Goal: Obtain resource: Download file/media

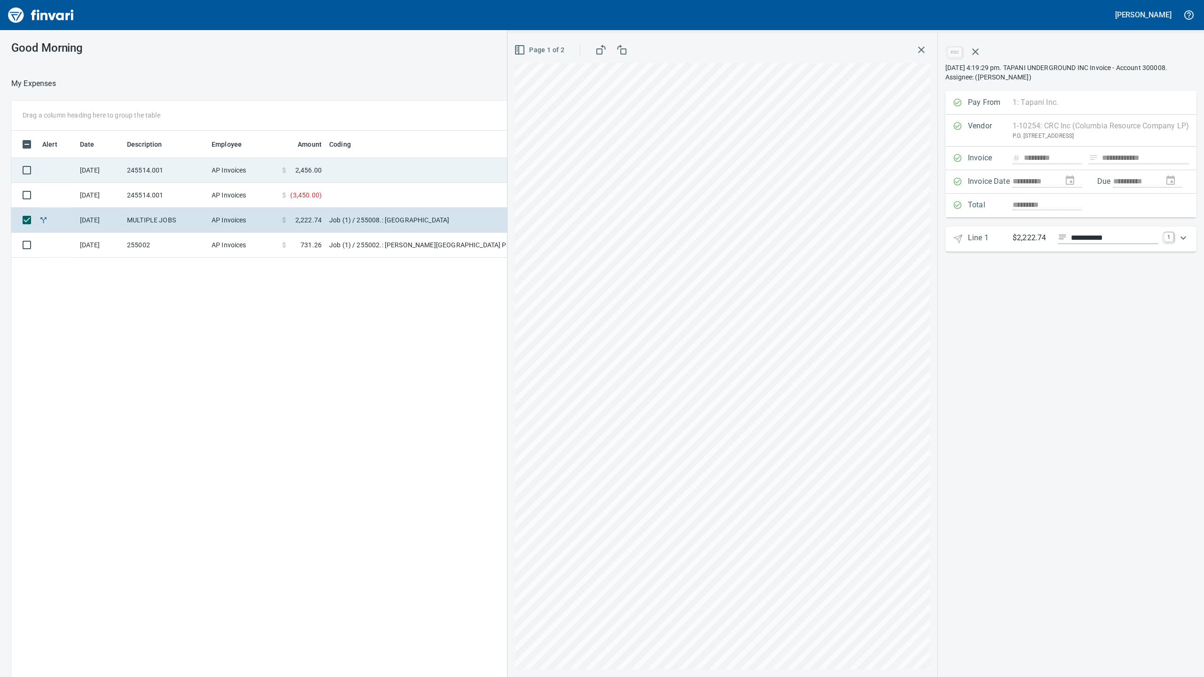
scroll to position [564, 928]
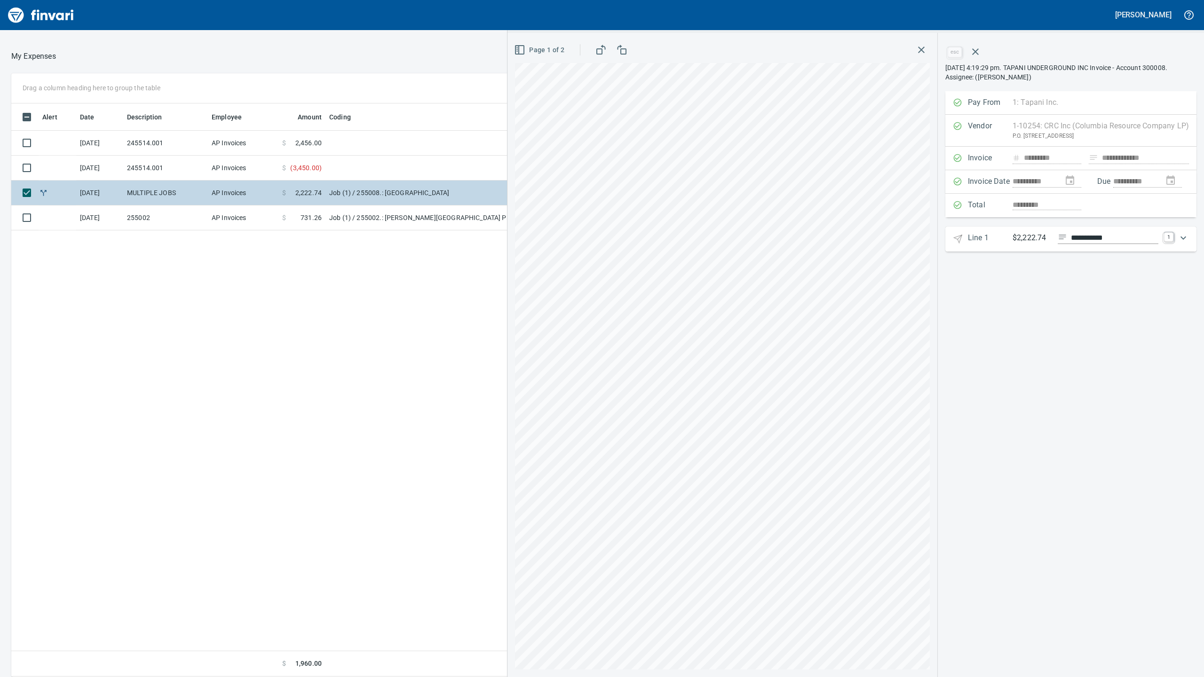
click at [230, 203] on td "AP Invoices" at bounding box center [243, 193] width 71 height 25
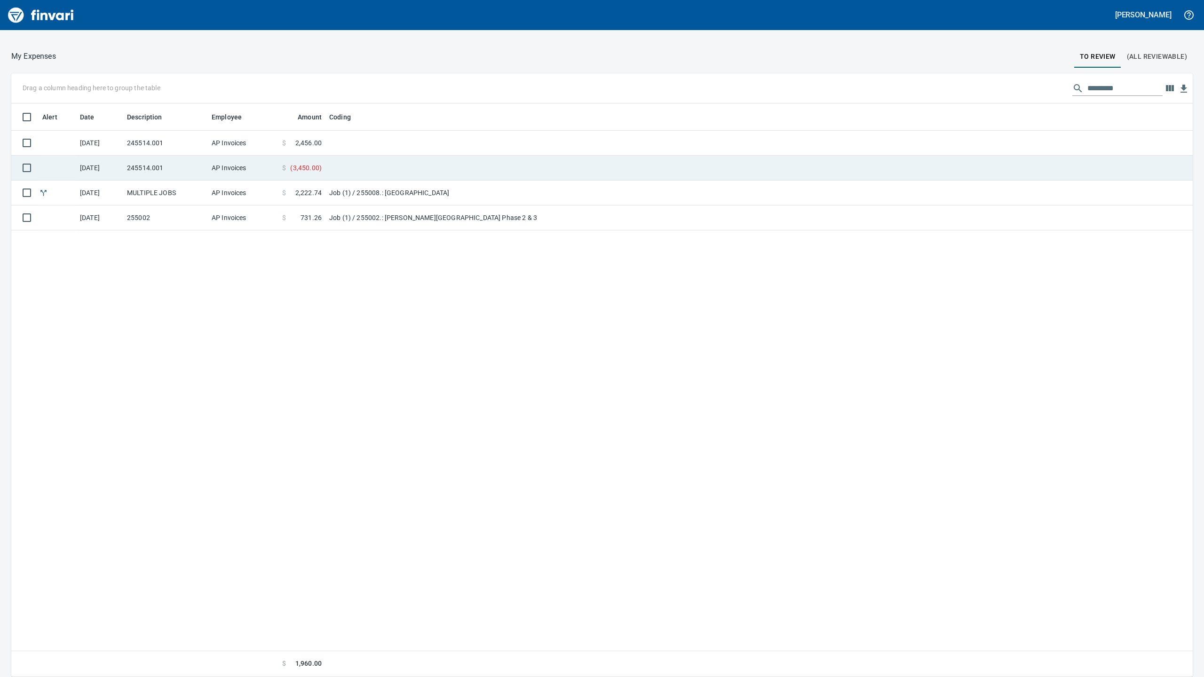
scroll to position [1, 1]
click at [219, 171] on td "AP Invoices" at bounding box center [243, 168] width 71 height 25
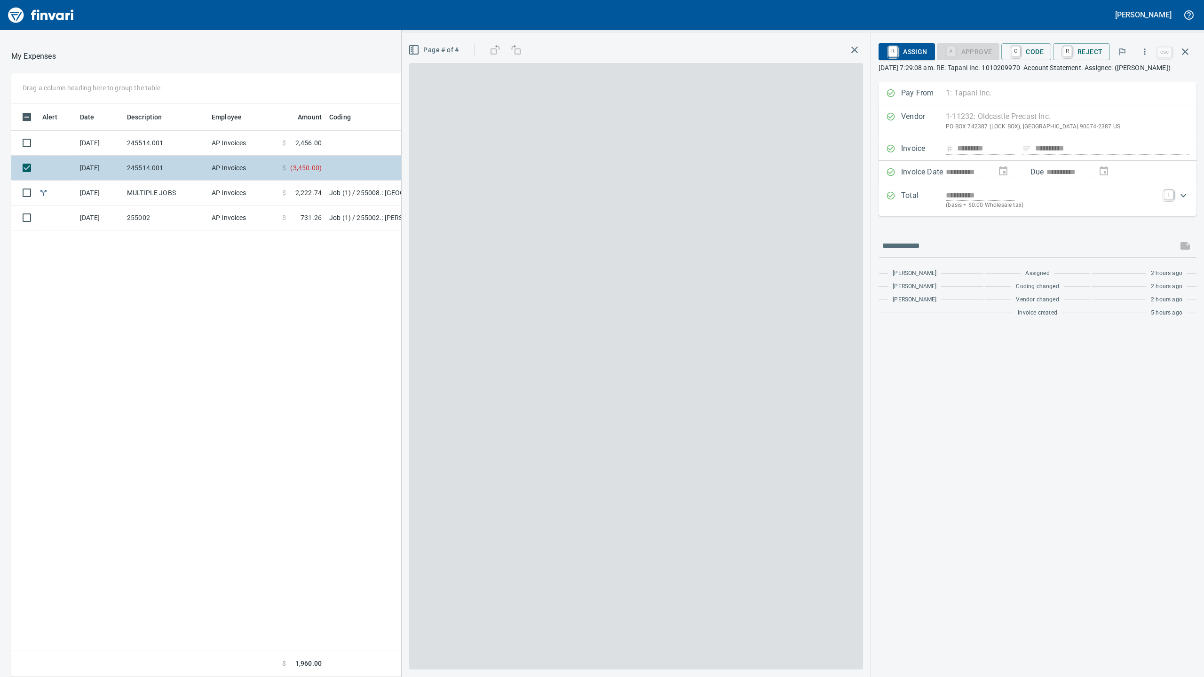
scroll to position [564, 928]
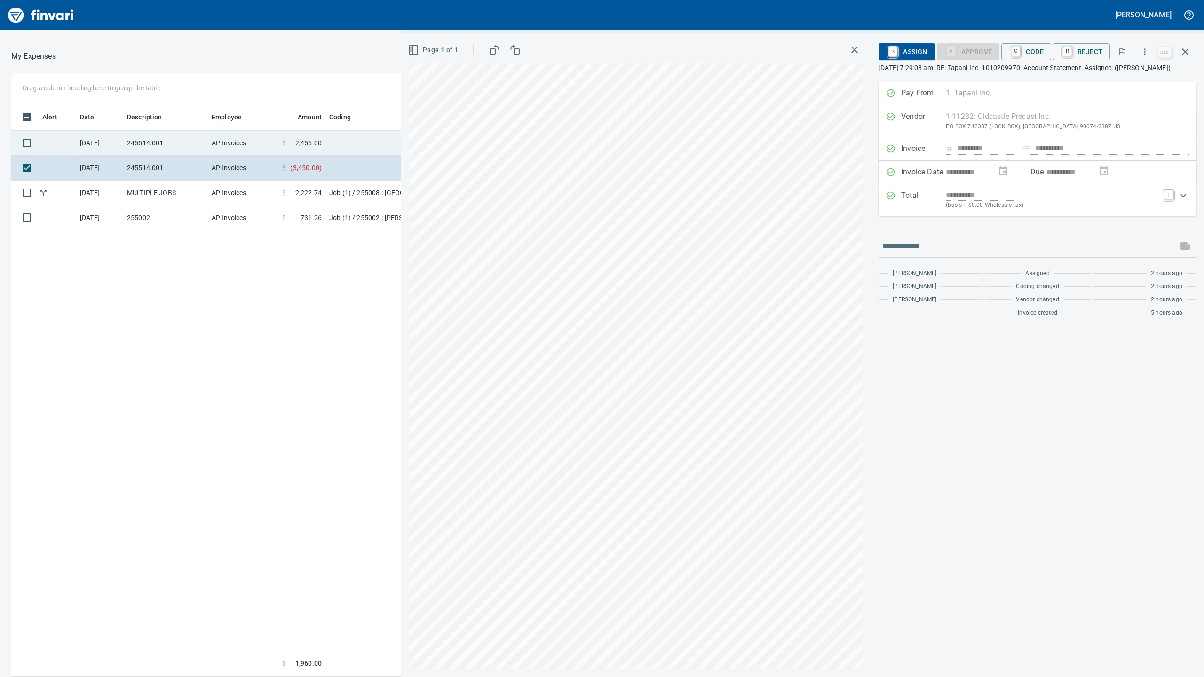
click at [229, 148] on td "AP Invoices" at bounding box center [243, 143] width 71 height 25
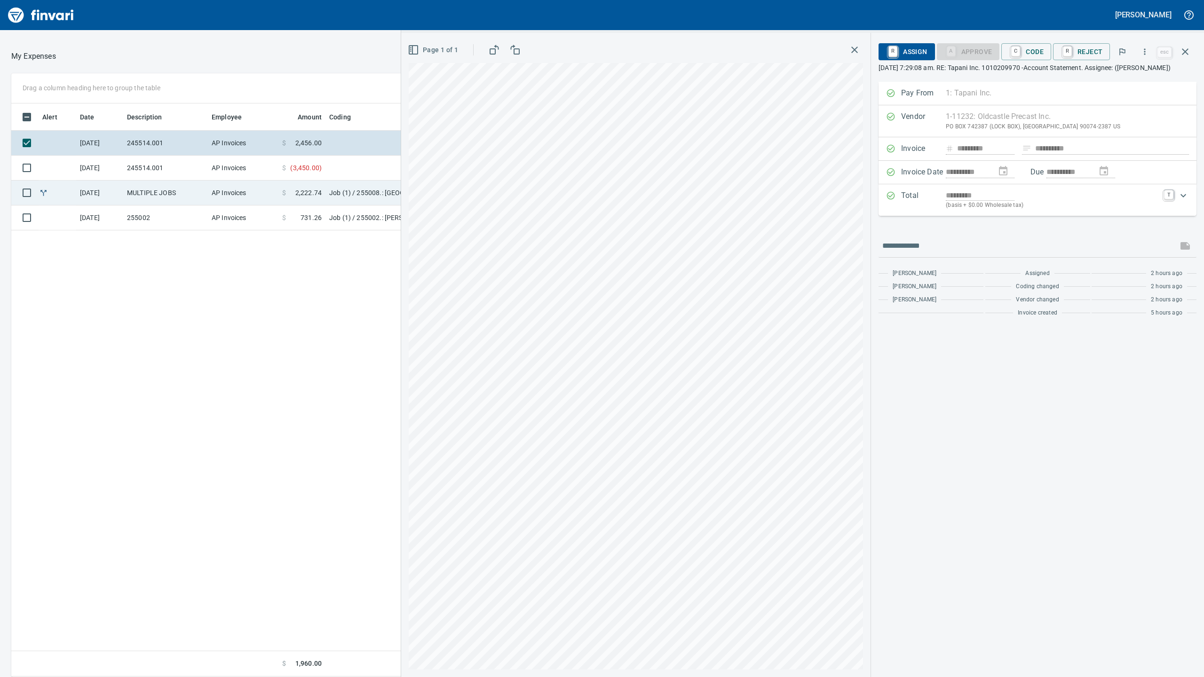
click at [331, 206] on td "Job (1) / 255002.: [PERSON_NAME][GEOGRAPHIC_DATA] Phase 2 & 3" at bounding box center [443, 218] width 235 height 25
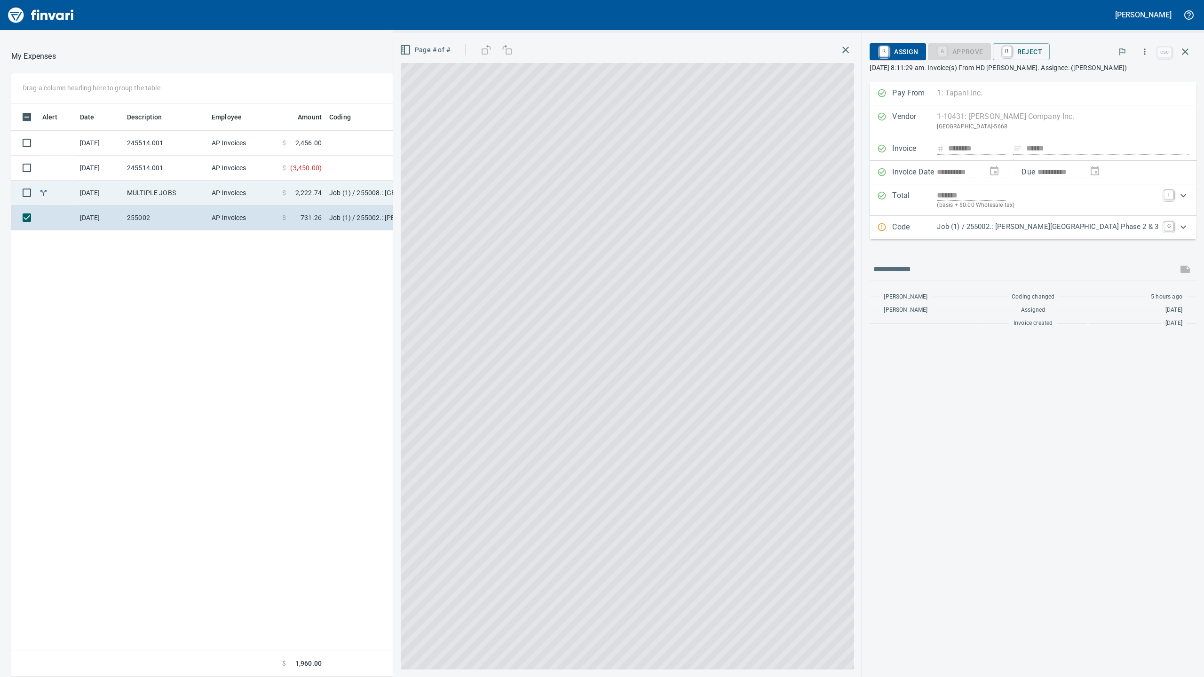
click at [339, 194] on td "Job (1) / 255008.: [GEOGRAPHIC_DATA]" at bounding box center [443, 193] width 235 height 25
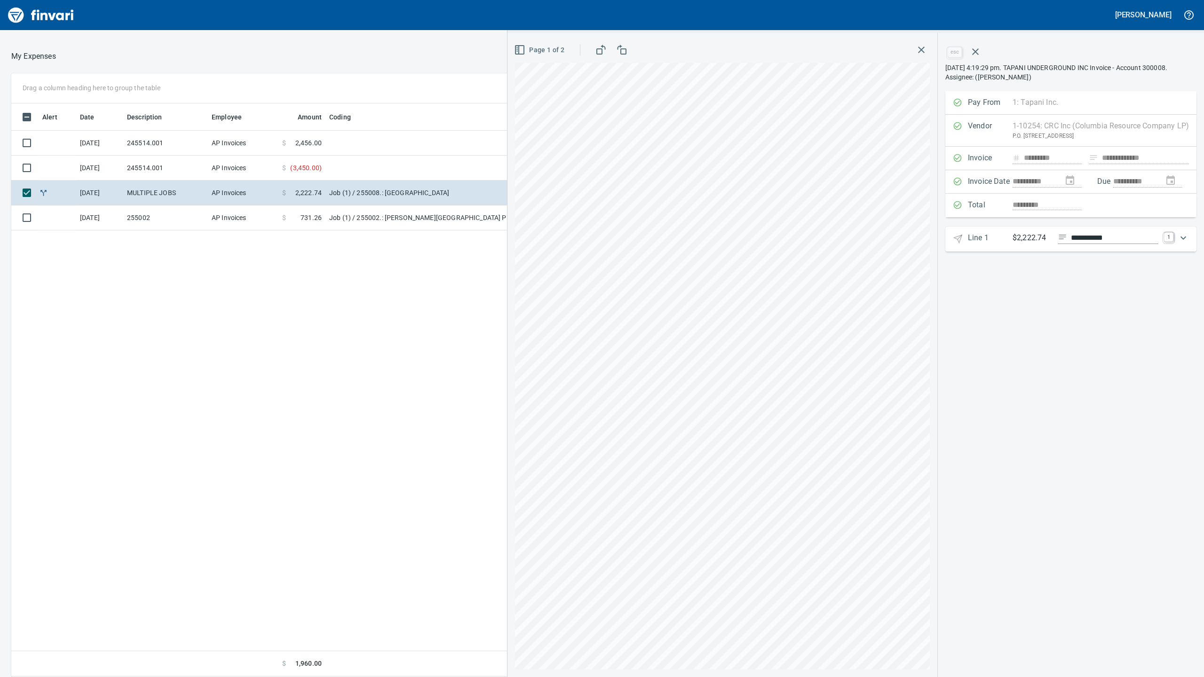
click at [1086, 0] on div "[PERSON_NAME]" at bounding box center [602, 15] width 1204 height 30
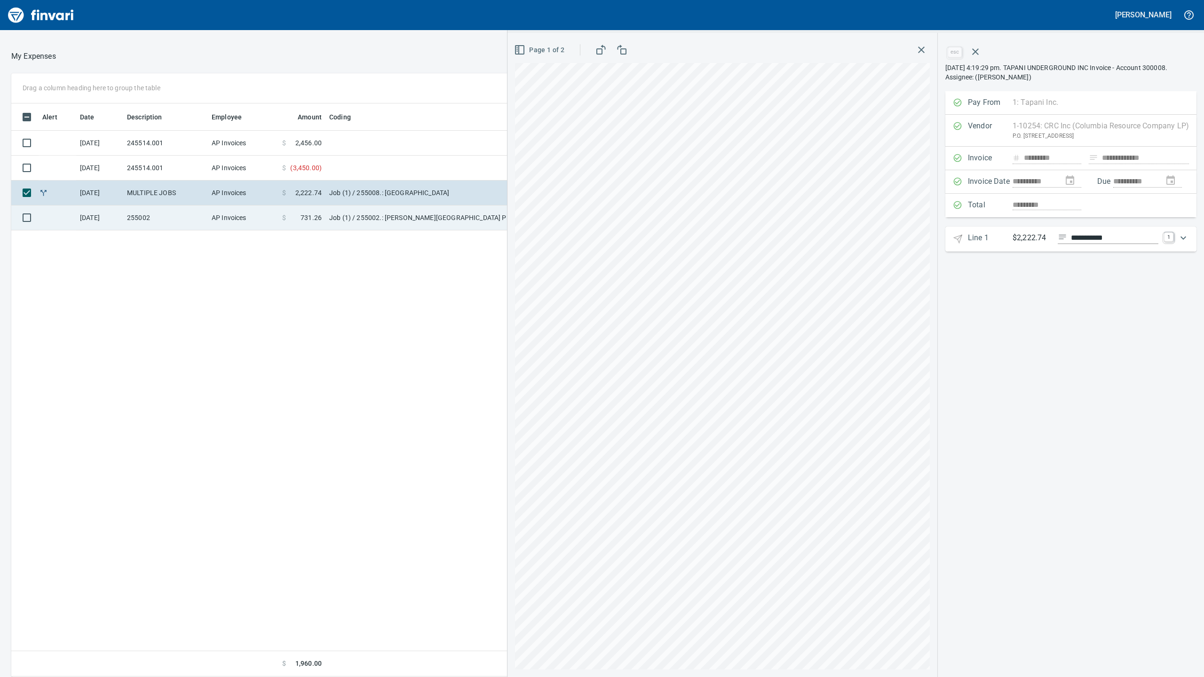
click at [333, 222] on td "Job (1) / 255002.: [PERSON_NAME][GEOGRAPHIC_DATA] Phase 2 & 3" at bounding box center [443, 218] width 235 height 25
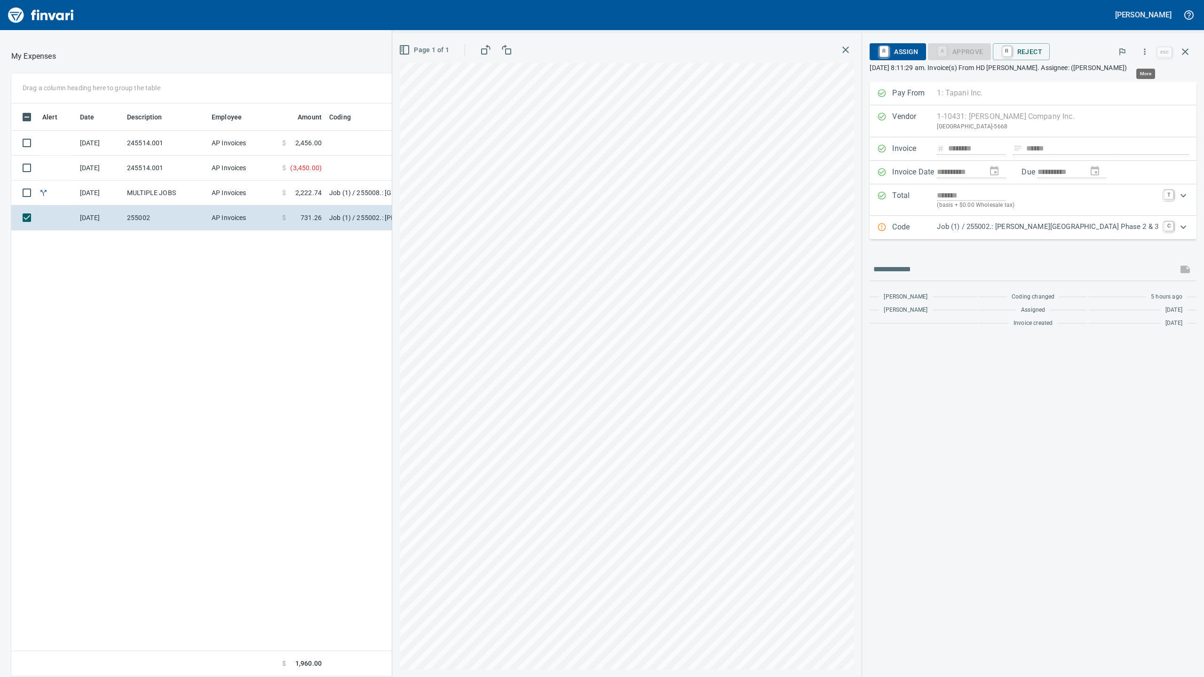
scroll to position [564, 928]
click at [1141, 48] on icon "button" at bounding box center [1144, 51] width 9 height 9
click at [1124, 78] on span "Download" at bounding box center [1143, 78] width 90 height 11
click at [1067, 428] on div "**********" at bounding box center [1033, 380] width 342 height 596
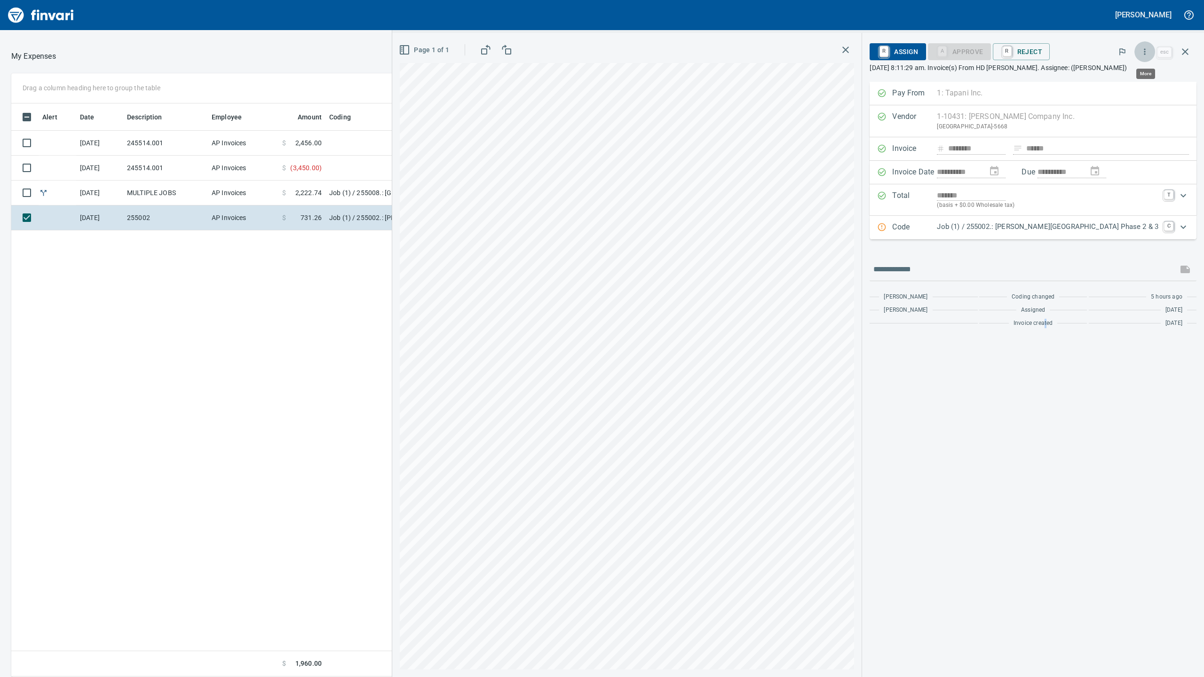
scroll to position [564, 928]
click at [1139, 48] on button "button" at bounding box center [1145, 51] width 21 height 21
click at [1112, 79] on span "Download" at bounding box center [1143, 78] width 90 height 11
click at [220, 199] on td "AP Invoices" at bounding box center [243, 193] width 71 height 25
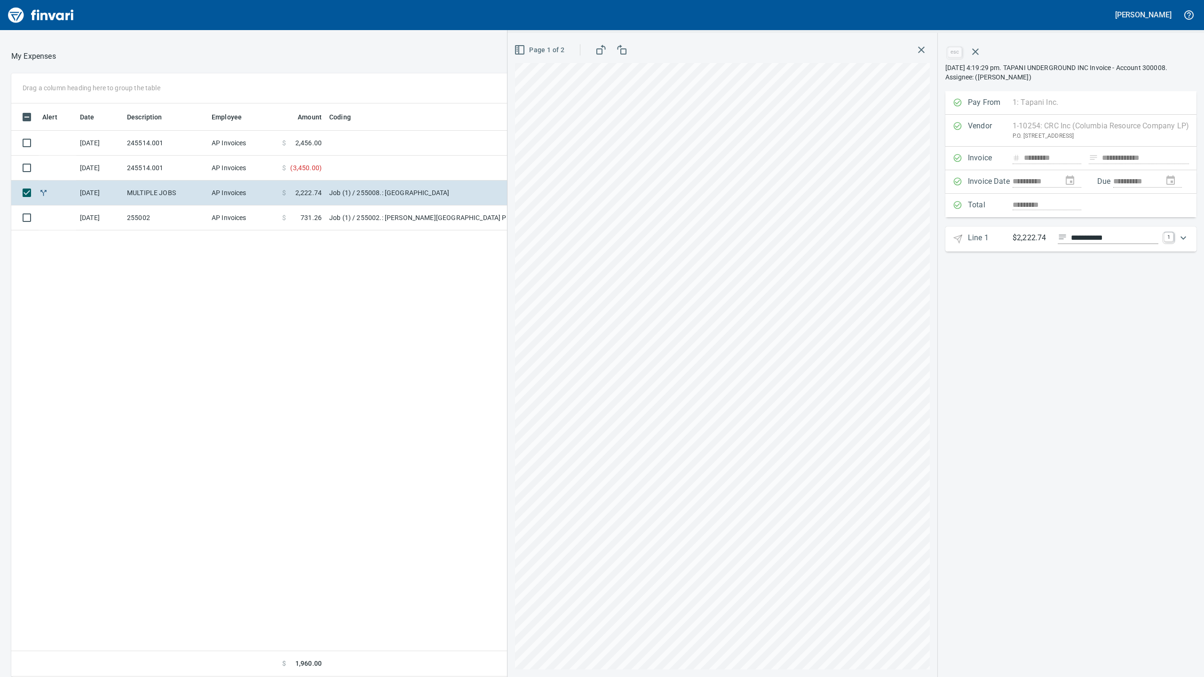
click at [241, 232] on div "Alert Date Description Employee Amount Coding [DATE] 245514.001 AP Invoices $ 2…" at bounding box center [484, 389] width 946 height 573
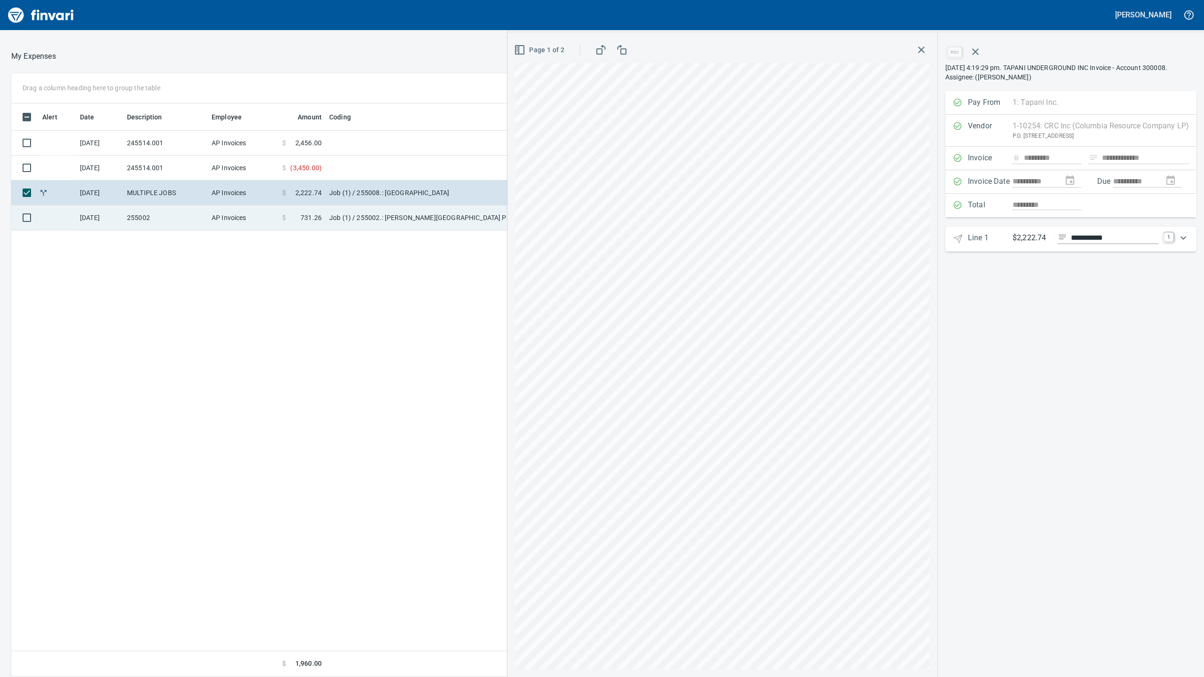
click at [245, 225] on td "AP Invoices" at bounding box center [243, 218] width 71 height 25
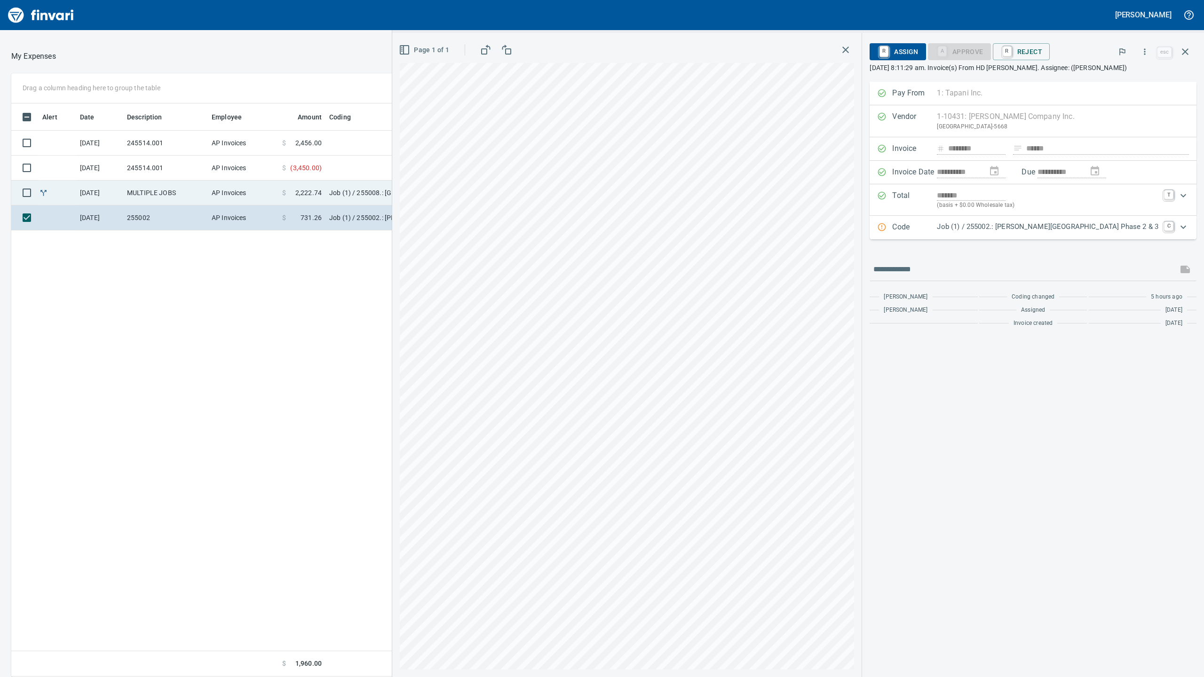
click at [246, 204] on td "AP Invoices" at bounding box center [243, 193] width 71 height 25
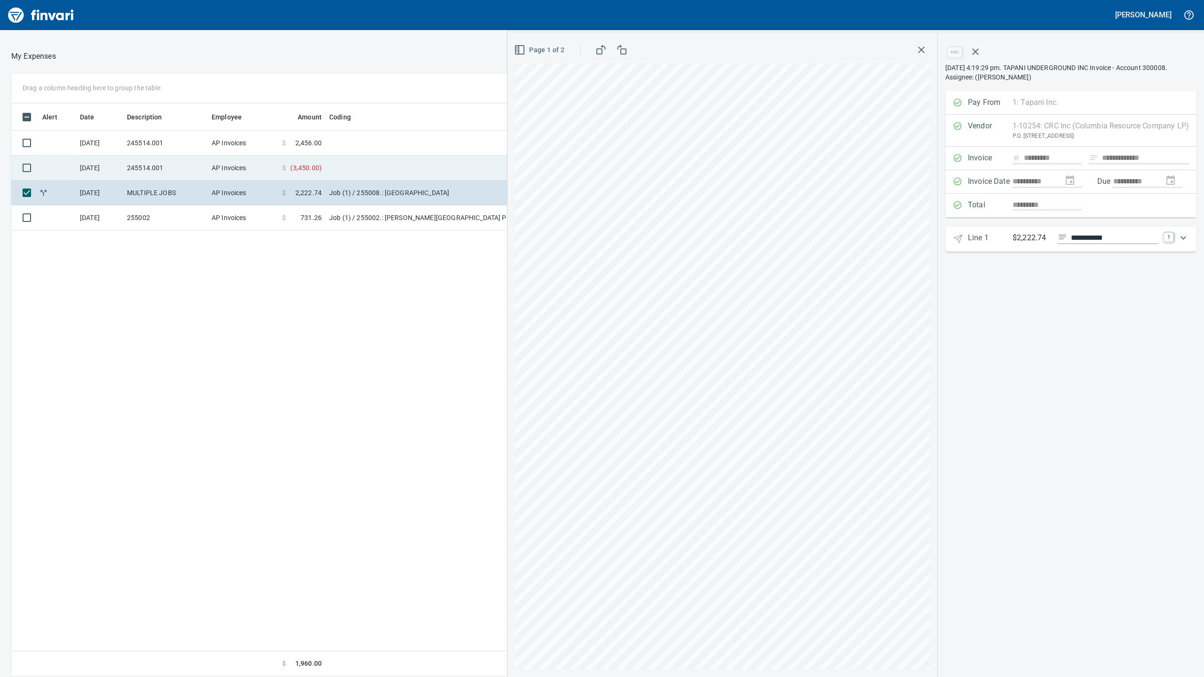
click at [251, 169] on td "AP Invoices" at bounding box center [243, 168] width 71 height 25
